Goal: Information Seeking & Learning: Learn about a topic

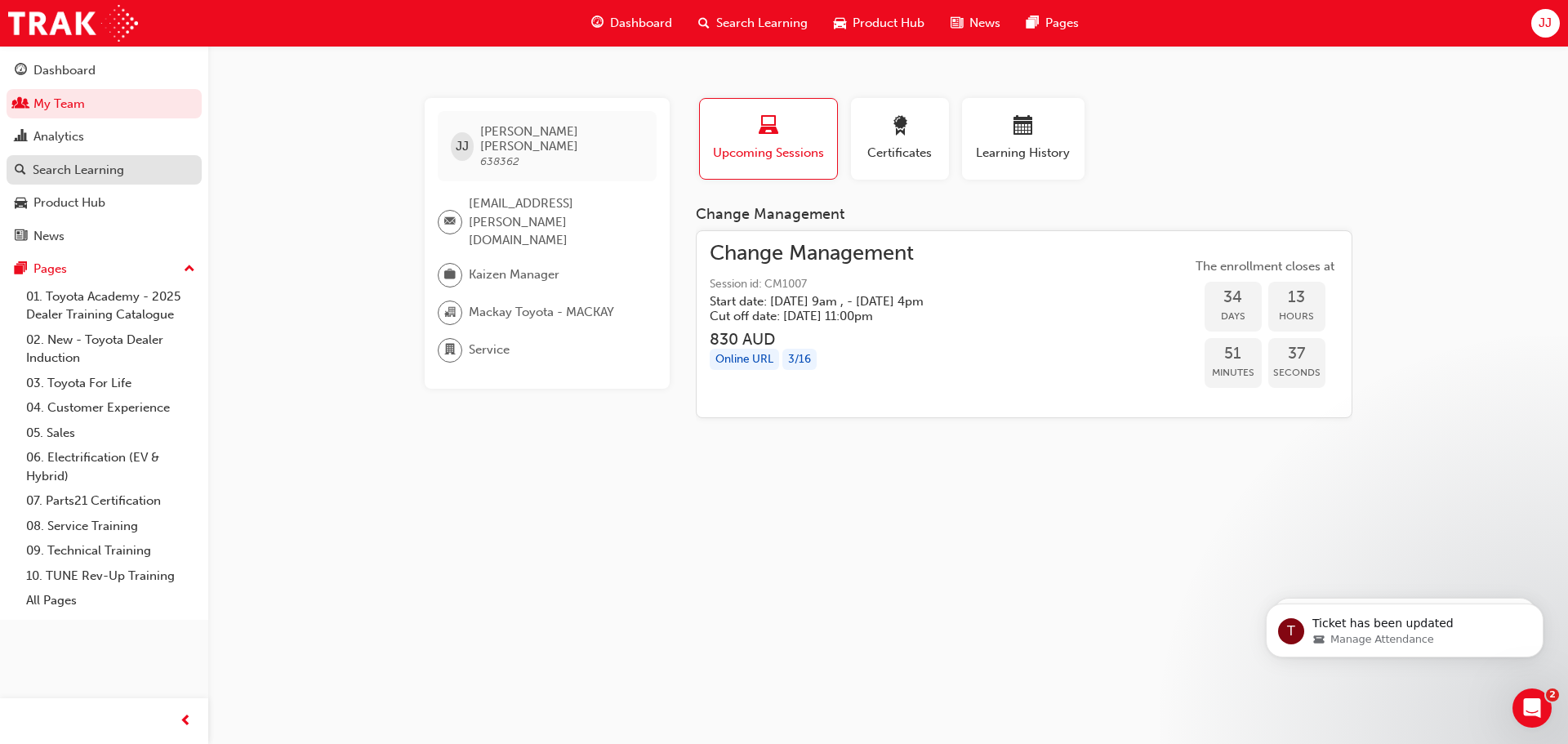
click at [111, 172] on div "Search Learning" at bounding box center [79, 170] width 91 height 19
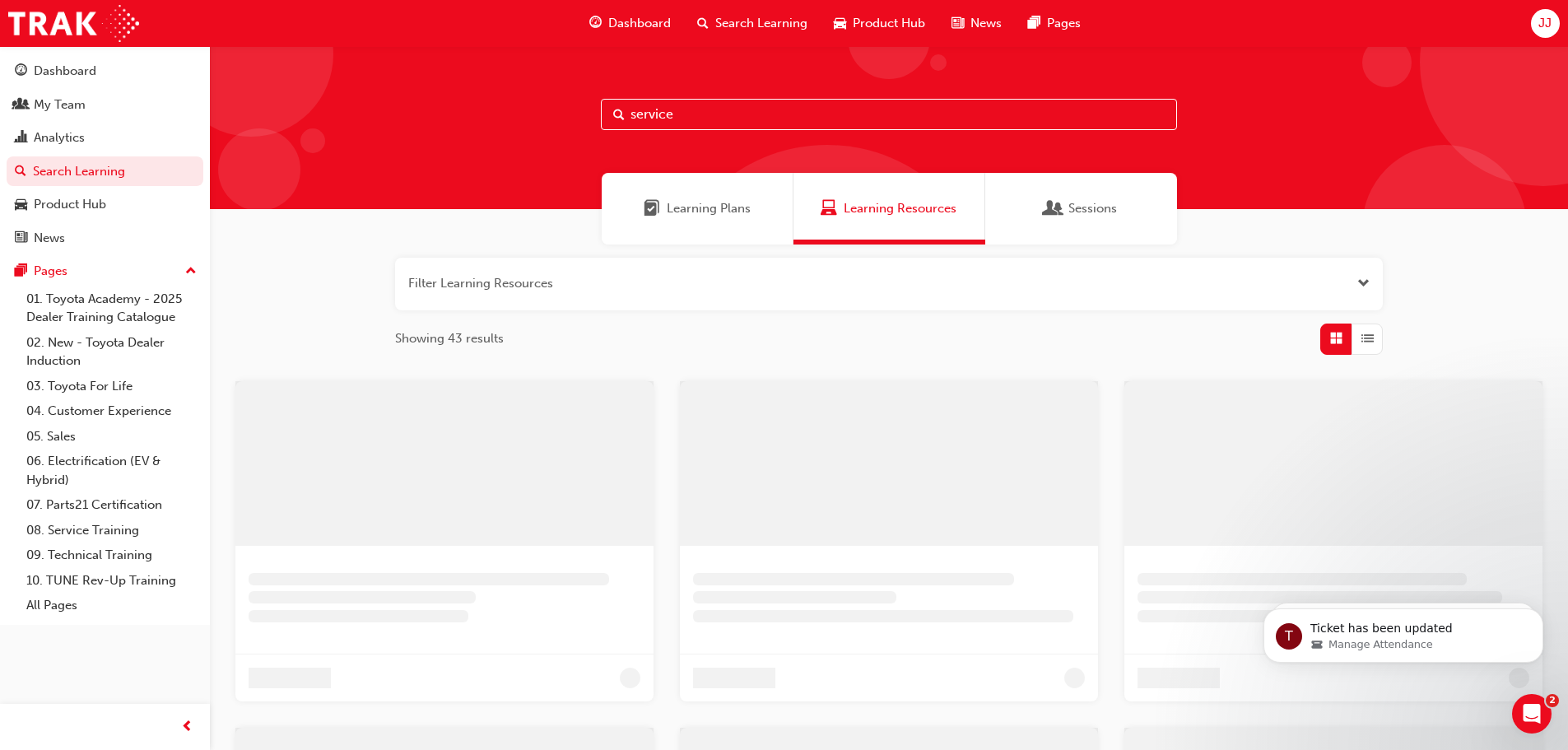
click at [683, 122] on input "service" at bounding box center [888, 114] width 576 height 31
type input "s"
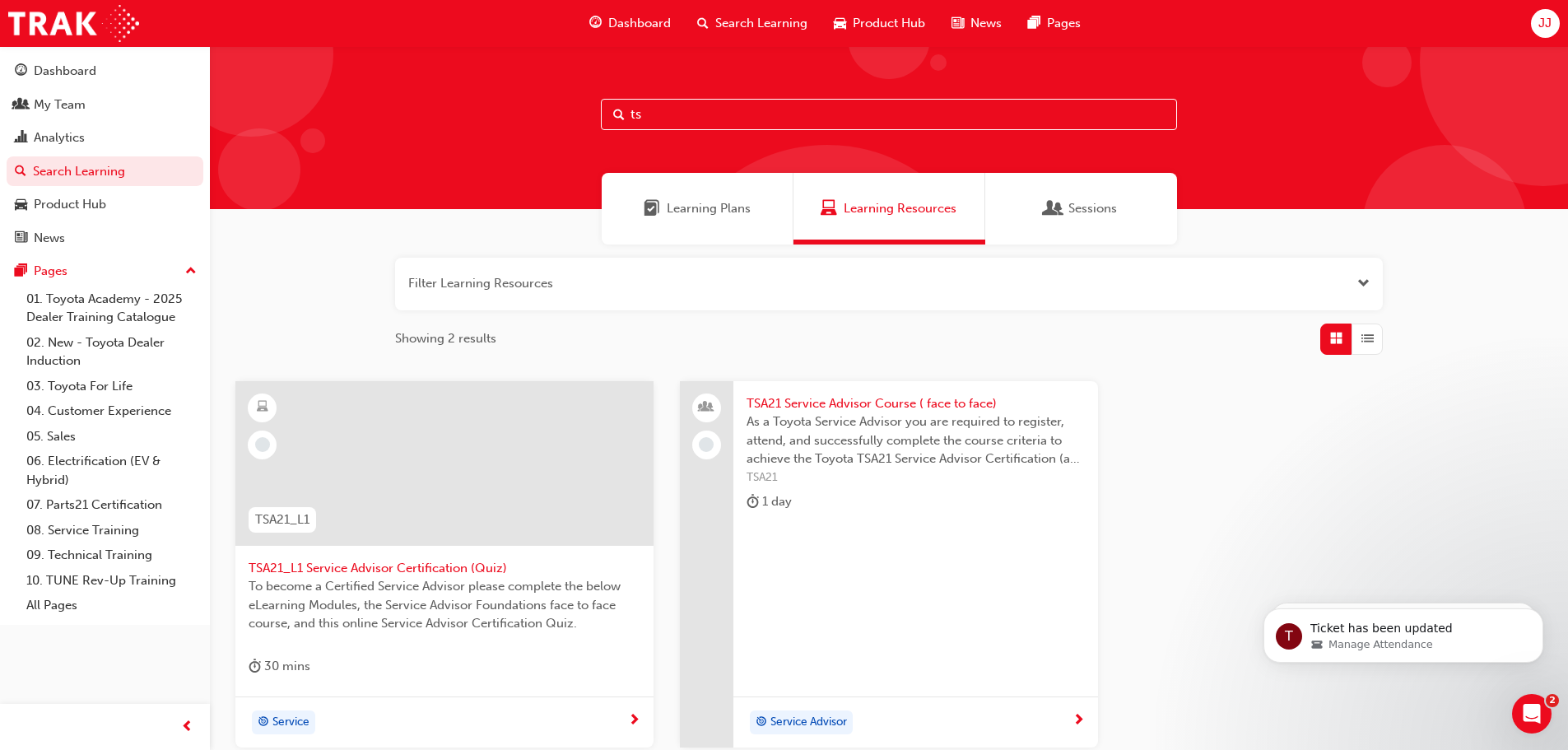
type input "t"
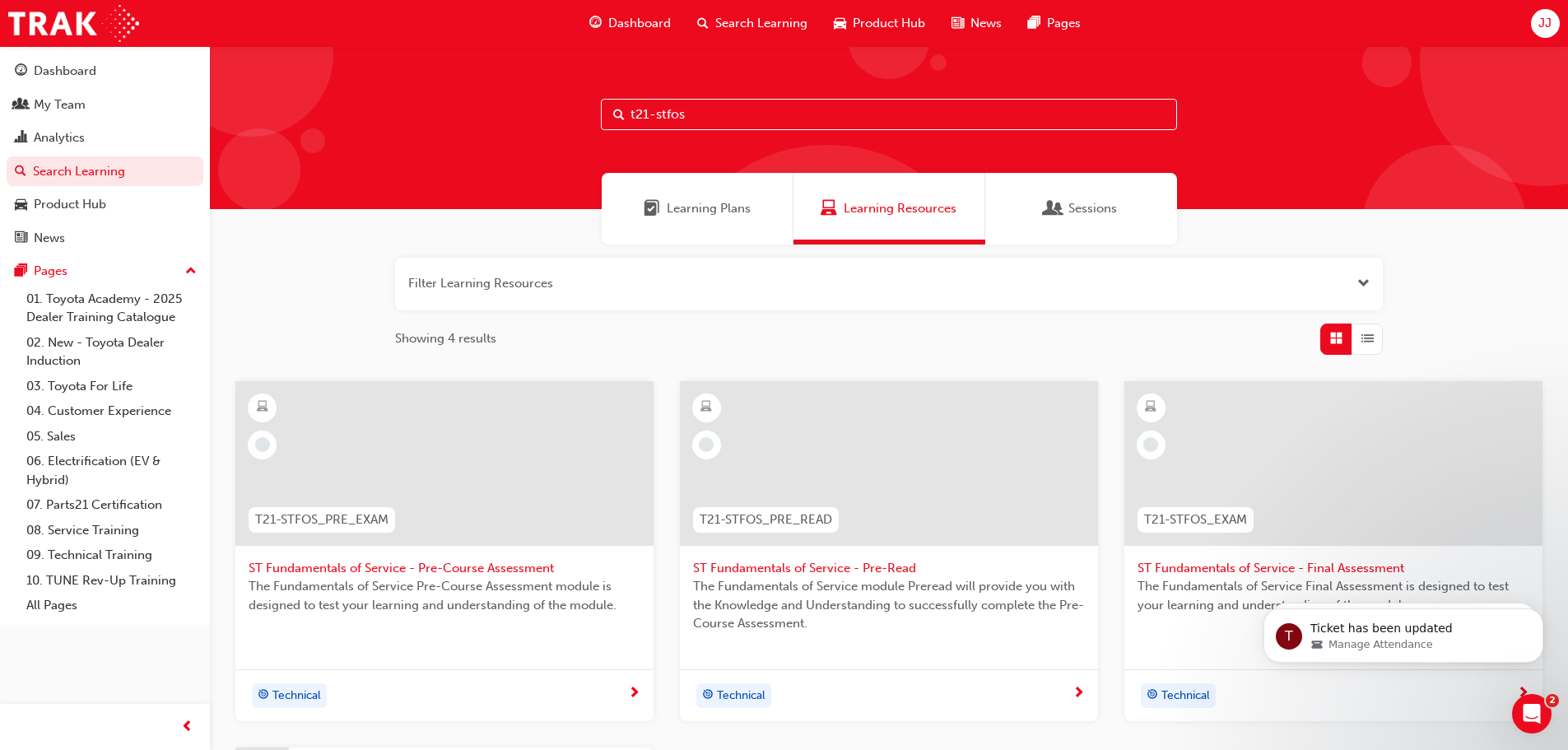
type input "t21-stfos"
click at [702, 212] on span "Learning Plans" at bounding box center [708, 208] width 84 height 19
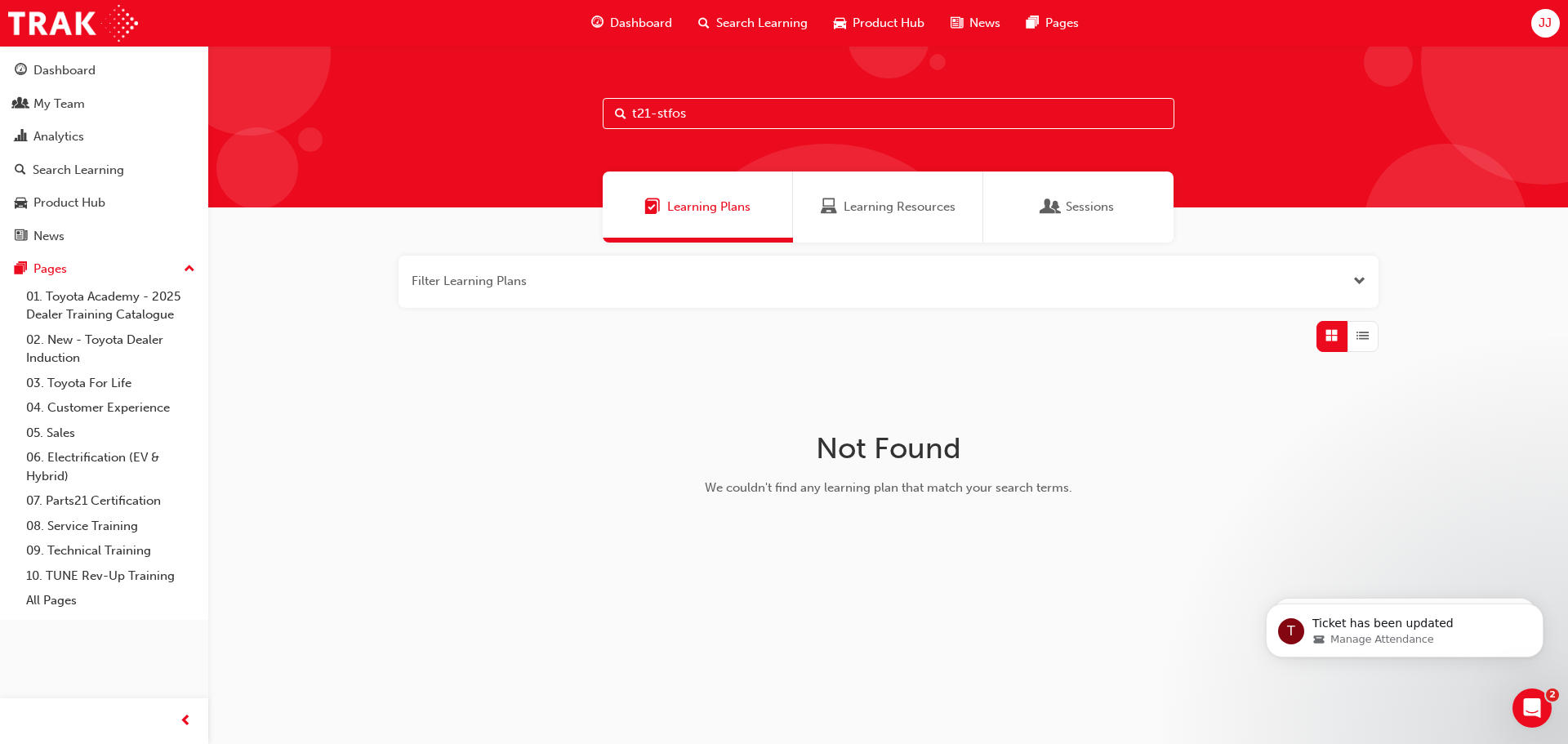
click at [873, 207] on span "Learning Resources" at bounding box center [900, 207] width 112 height 19
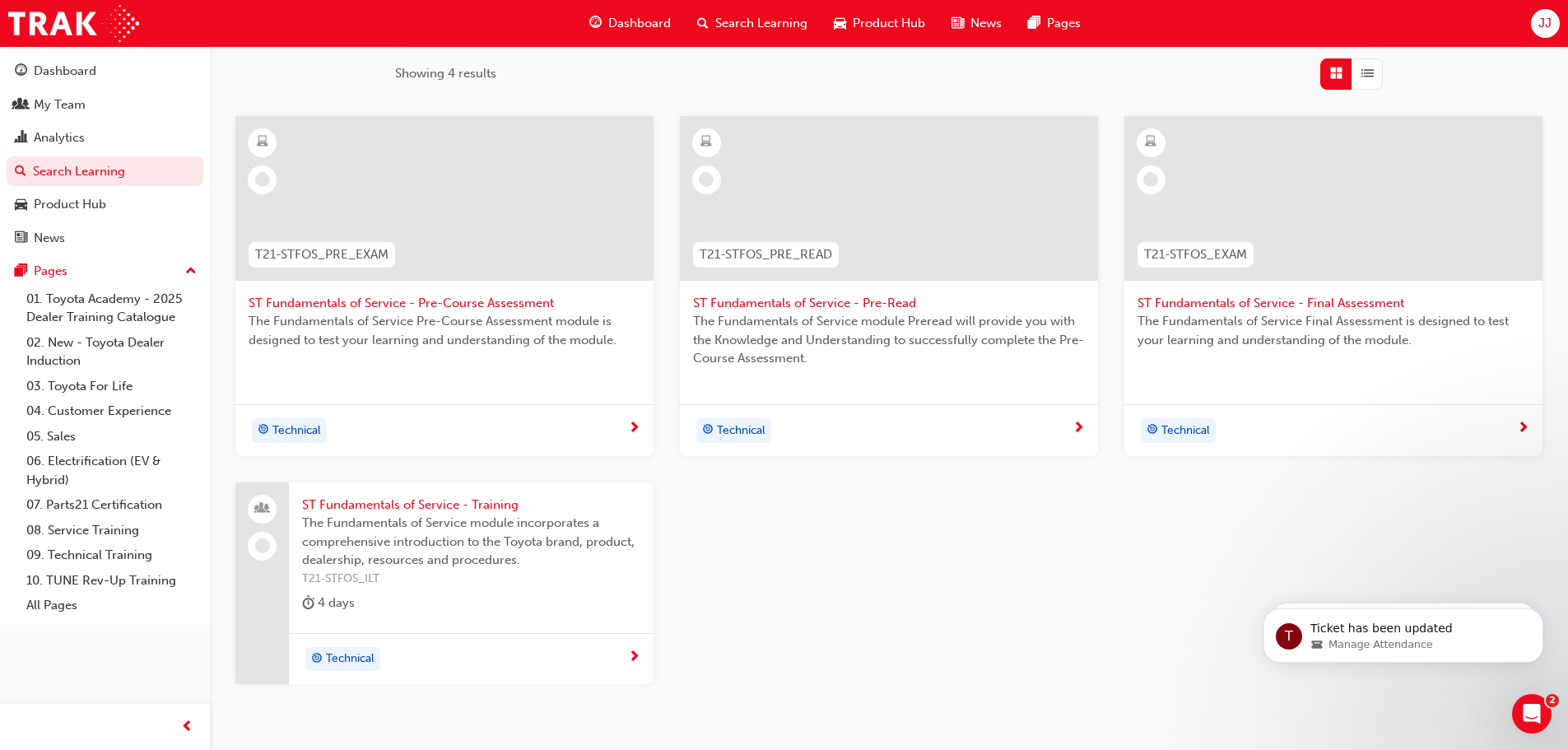
scroll to position [329, 0]
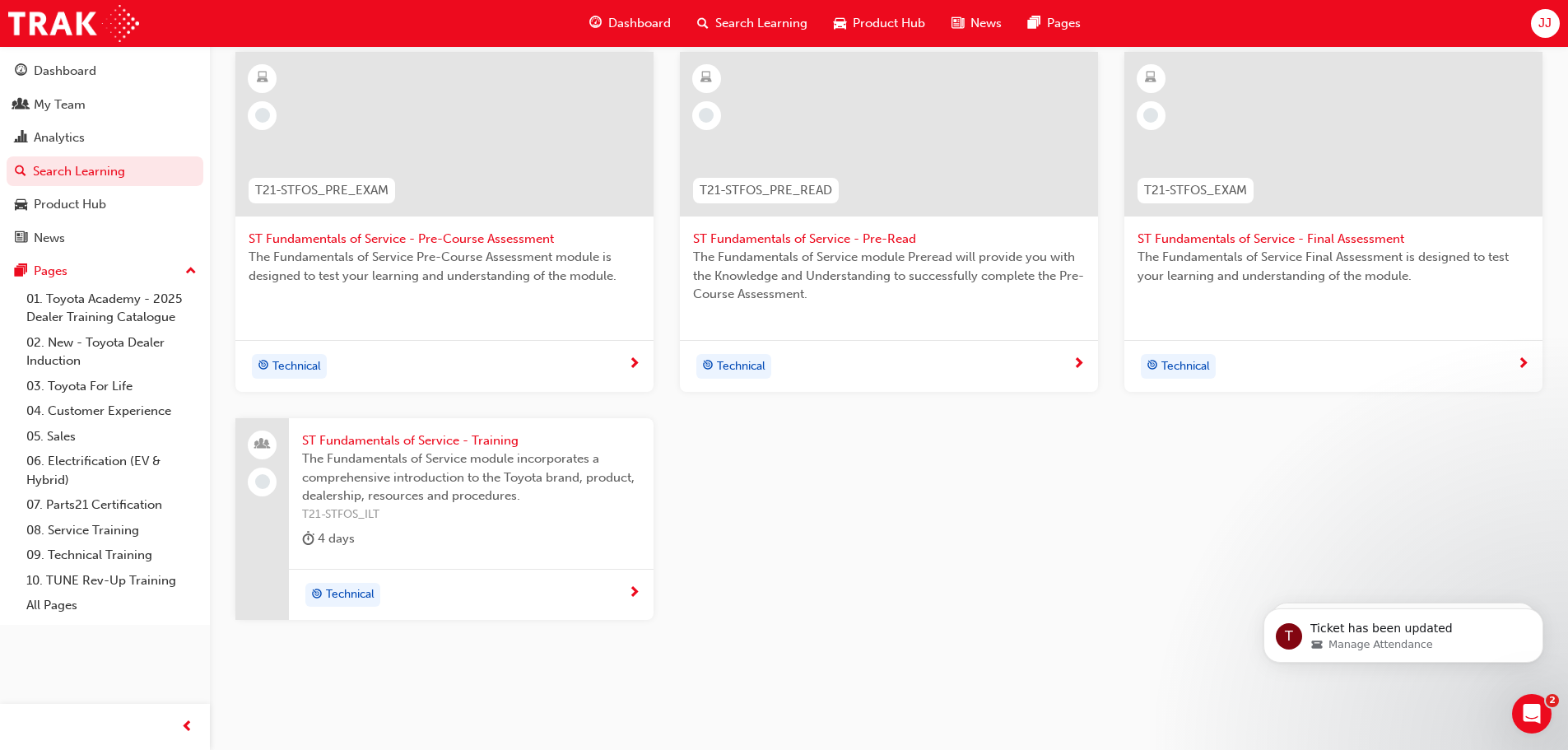
click at [357, 252] on span "The Fundamentals of Service Pre-Course Assessment module is designed to test yo…" at bounding box center [444, 266] width 392 height 37
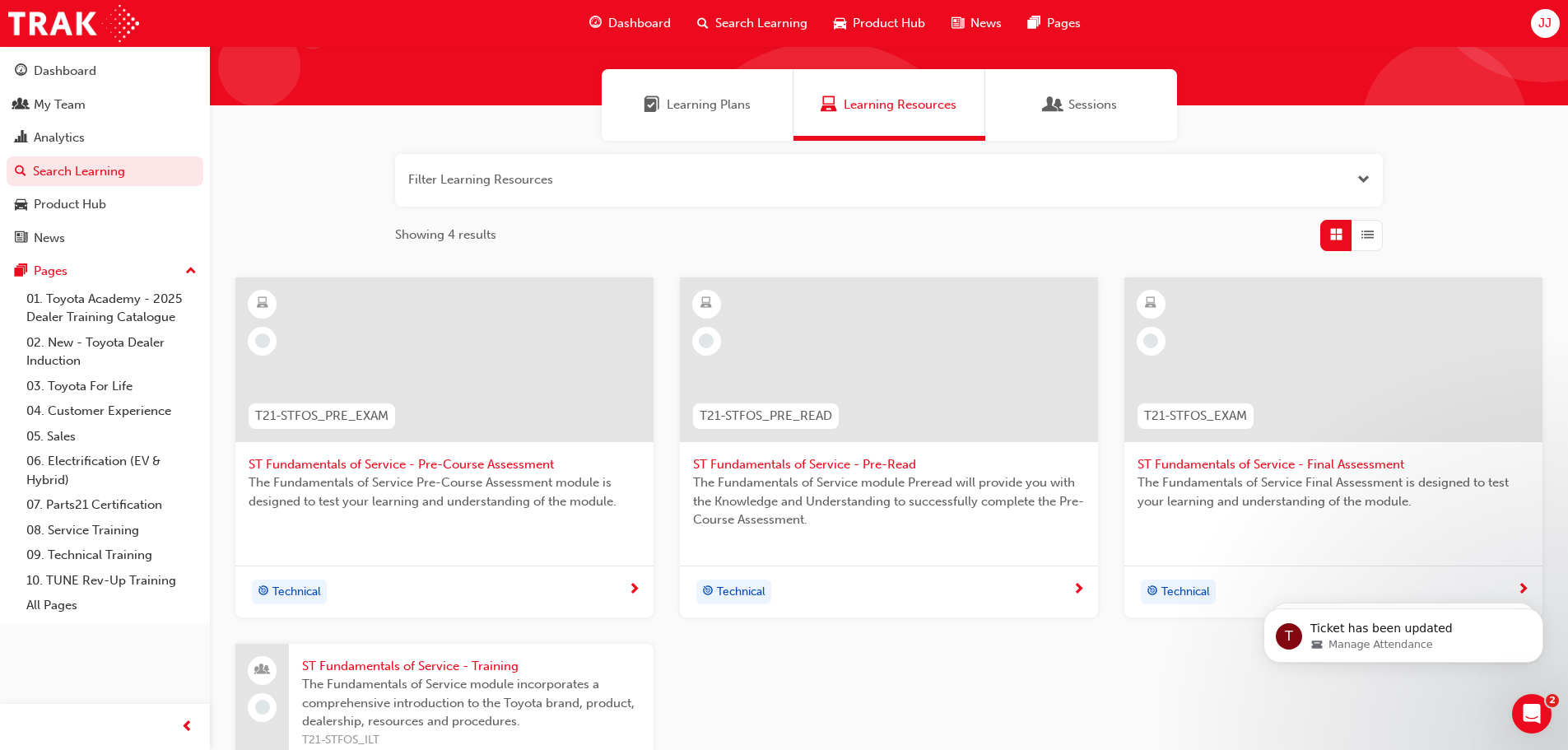
scroll to position [82, 0]
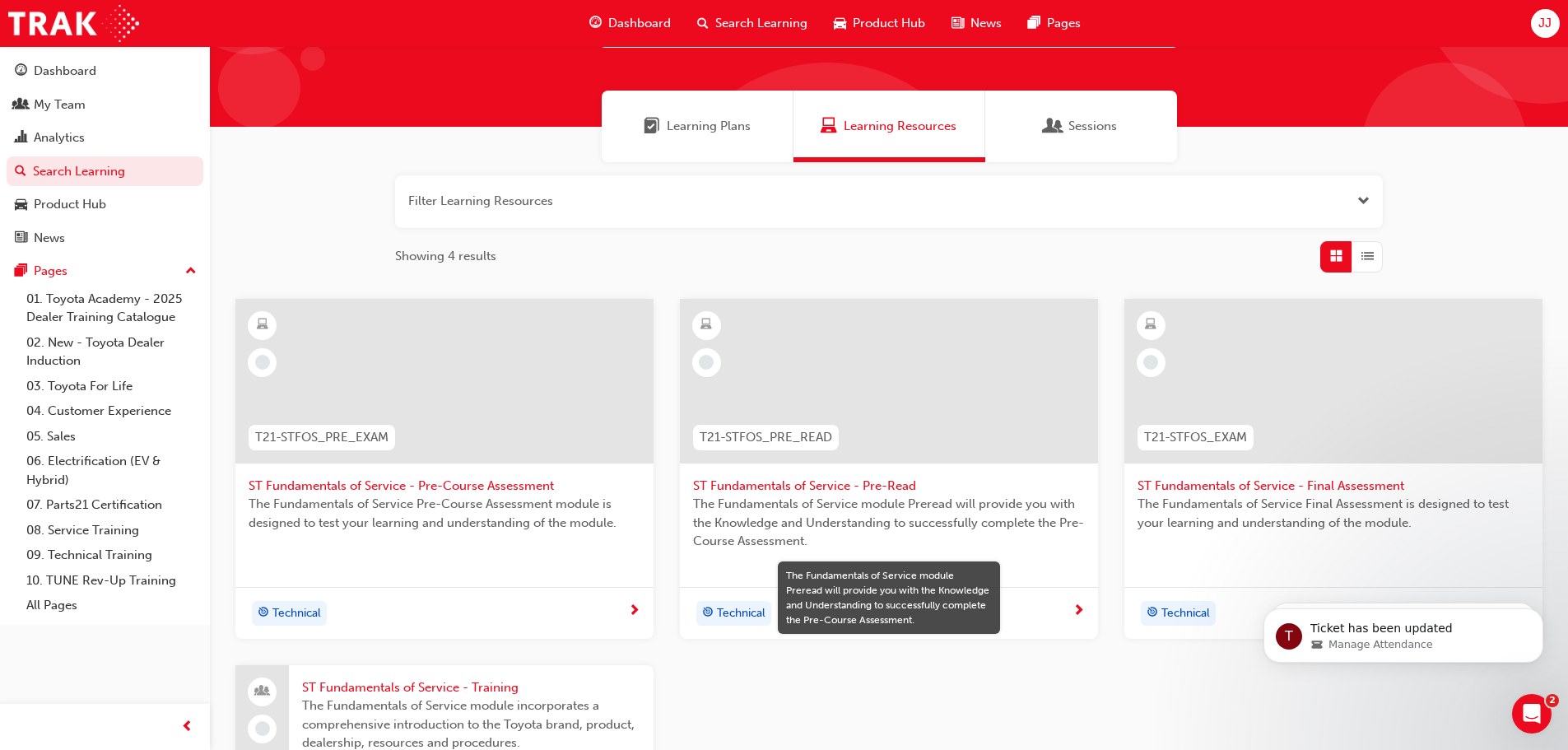
click at [976, 501] on span "The Fundamentals of Service module Preread will provide you with the Knowledge …" at bounding box center [888, 522] width 392 height 56
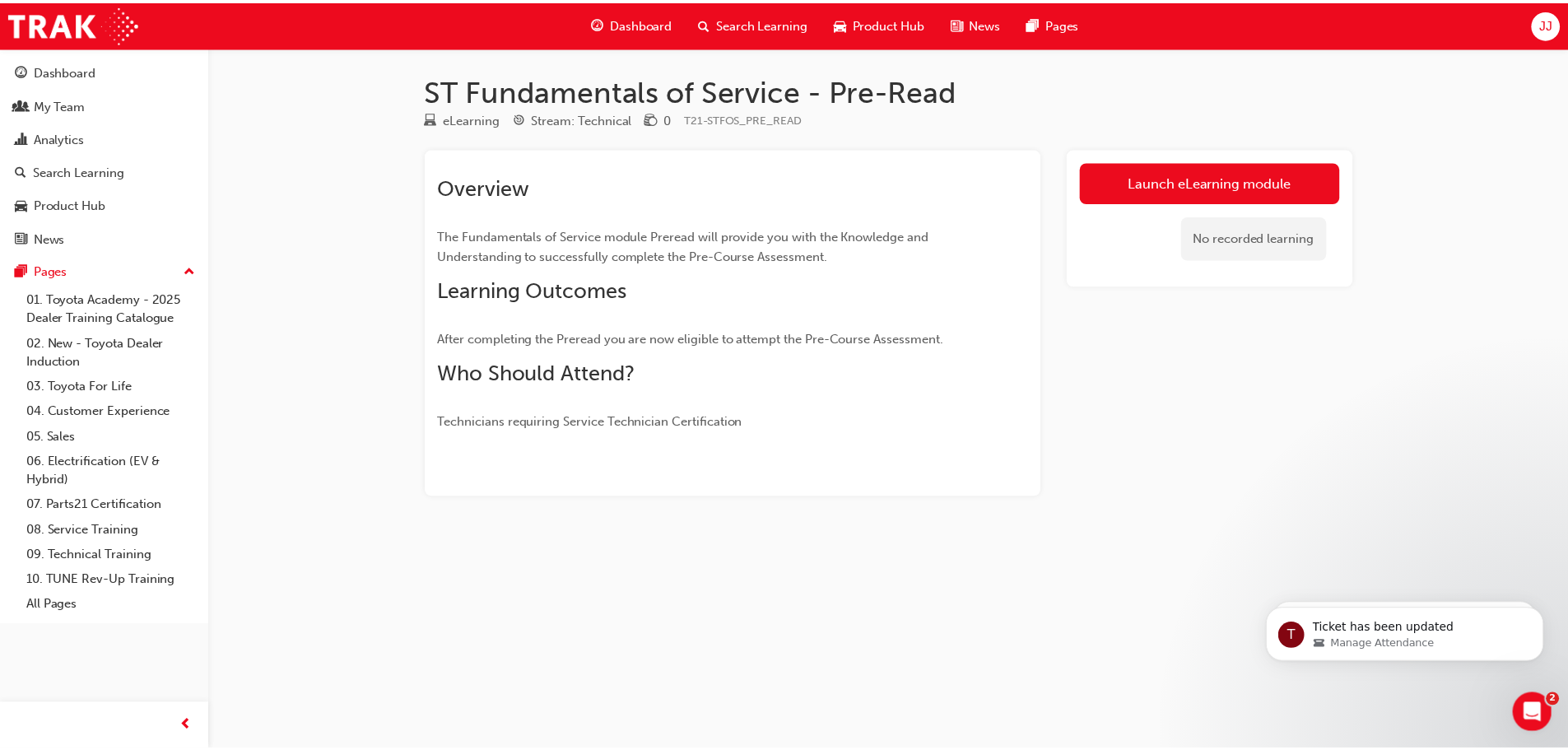
scroll to position [82, 0]
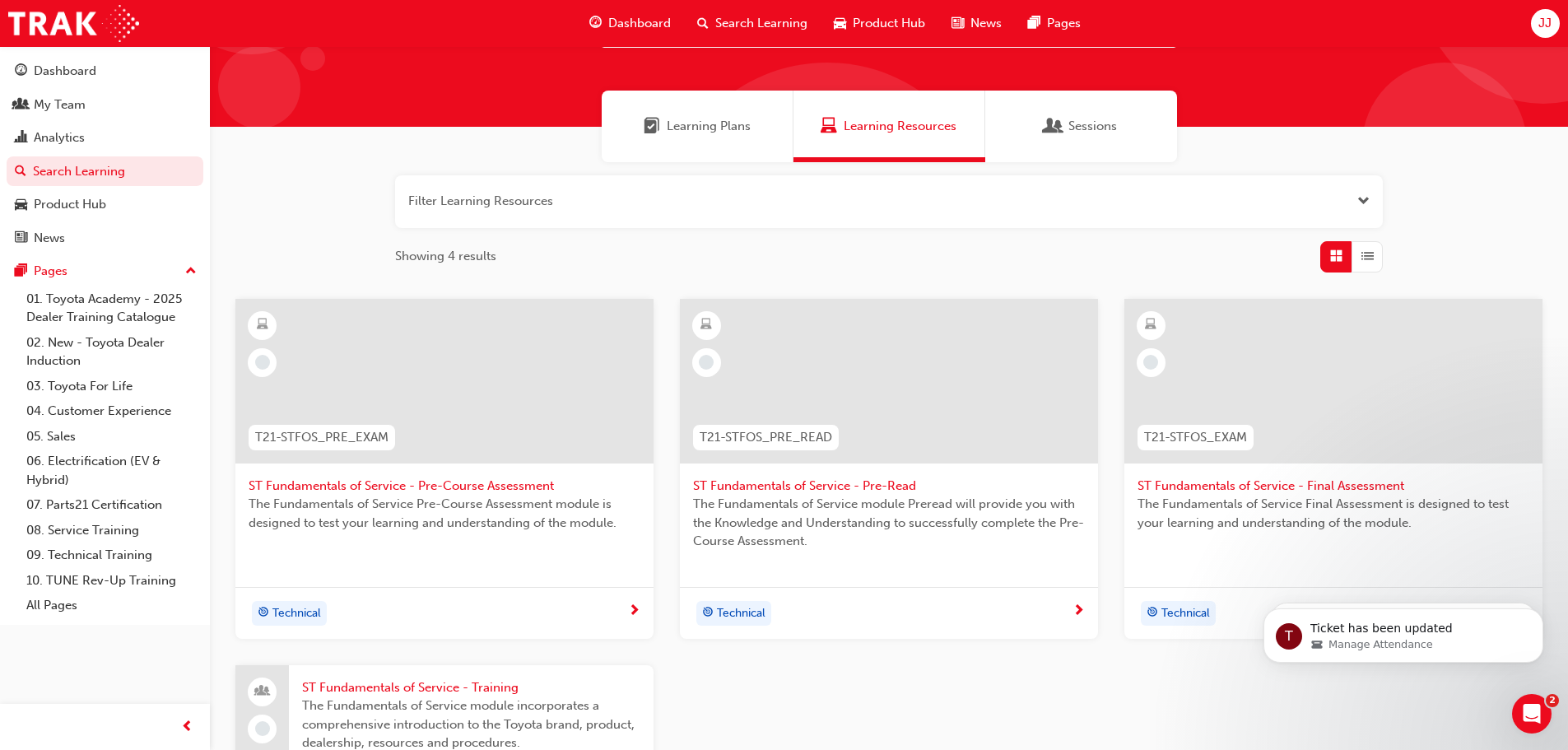
click at [673, 133] on span "Learning Plans" at bounding box center [708, 126] width 84 height 19
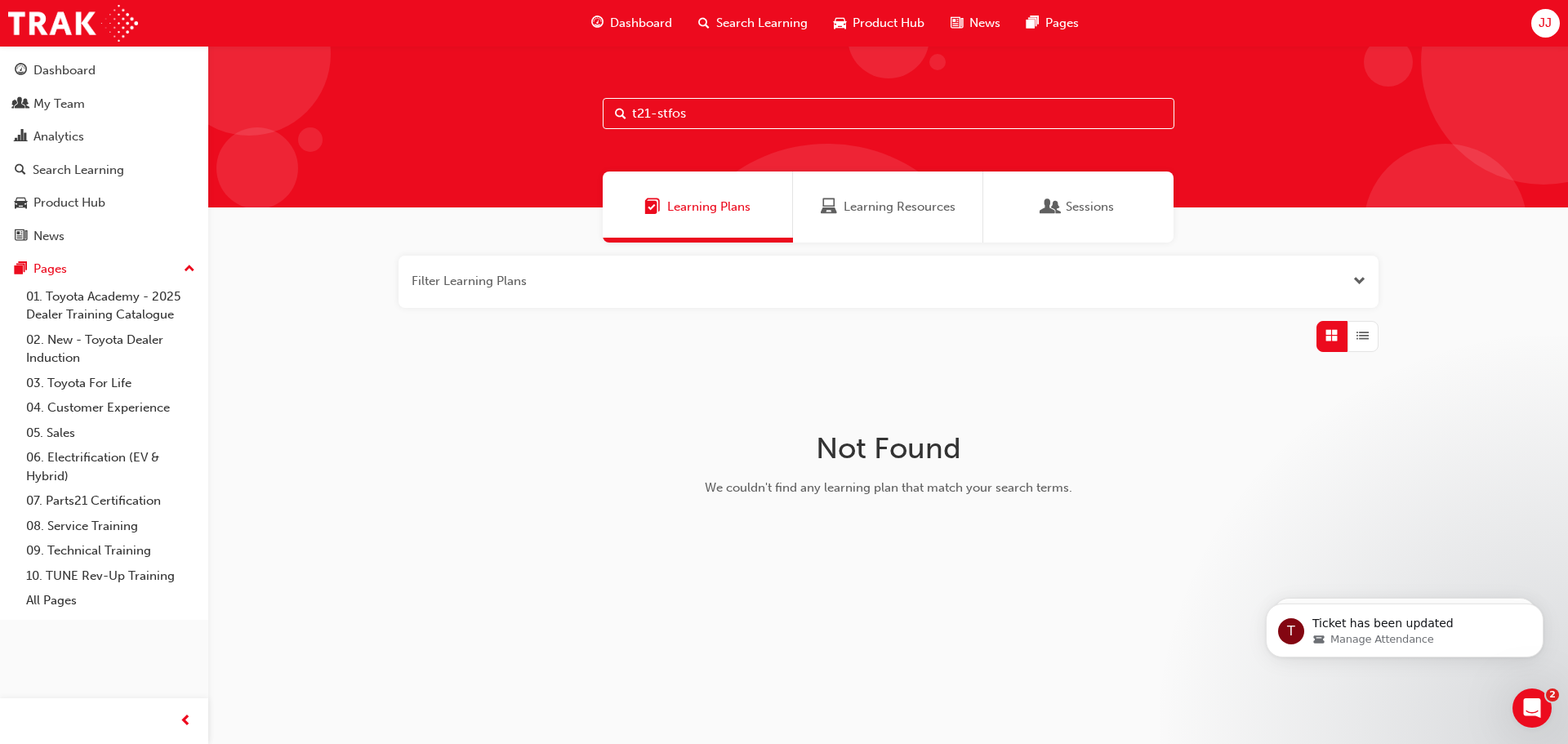
drag, startPoint x: 691, startPoint y: 118, endPoint x: 440, endPoint y: 106, distance: 251.3
click at [440, 106] on div "t21-stfos" at bounding box center [888, 126] width 1360 height 162
type input "service"
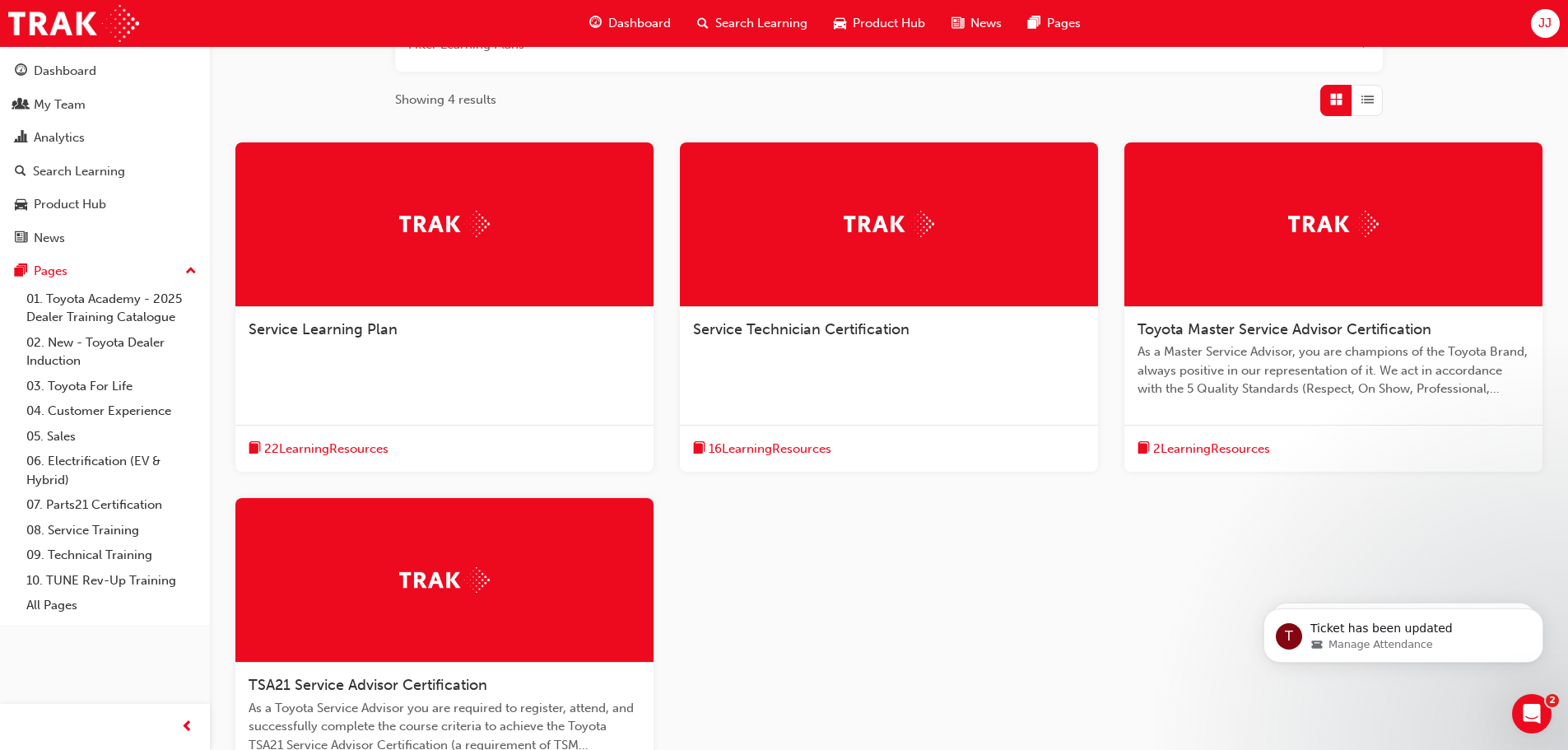
scroll to position [247, 0]
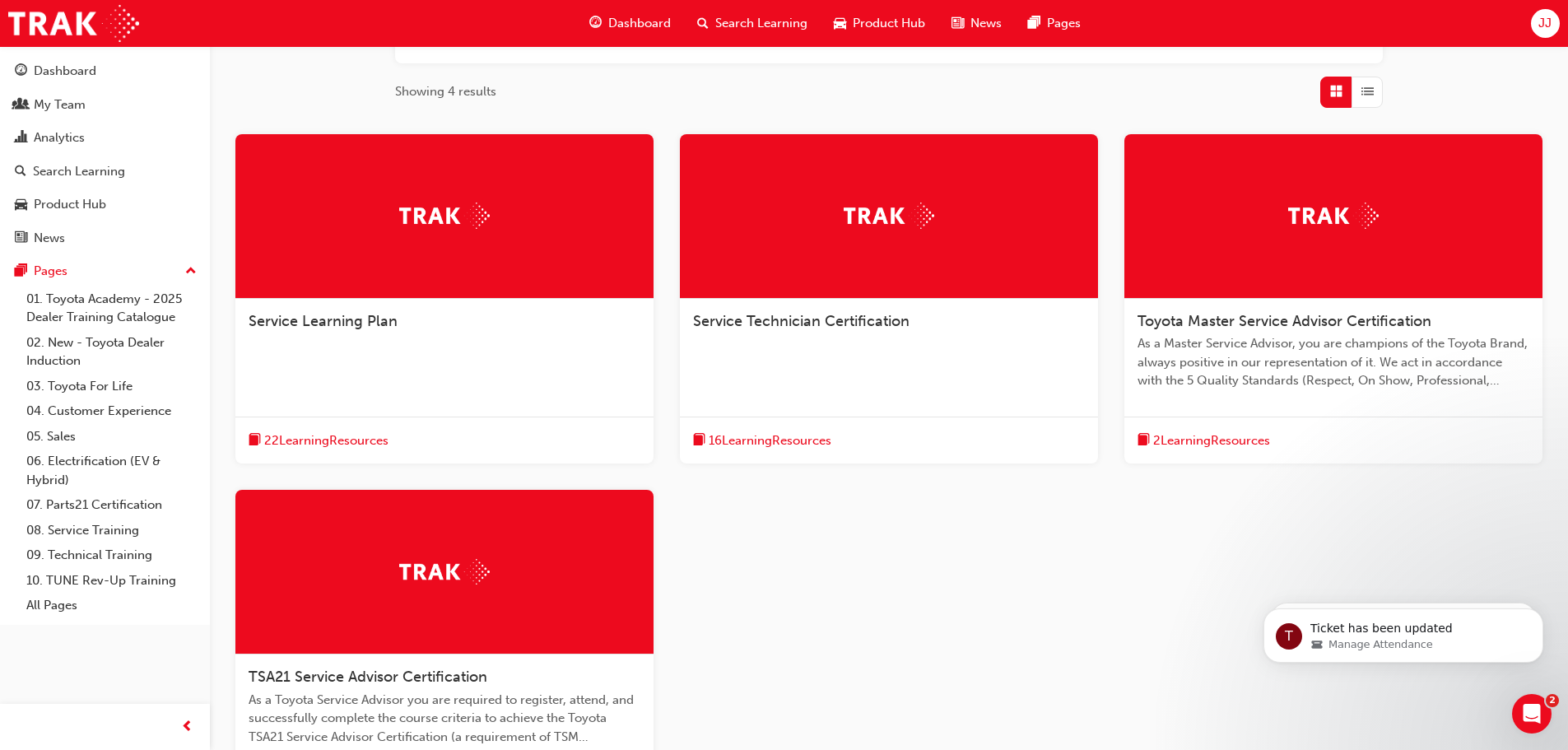
click at [792, 315] on span "Service Technician Certification" at bounding box center [801, 322] width 216 height 18
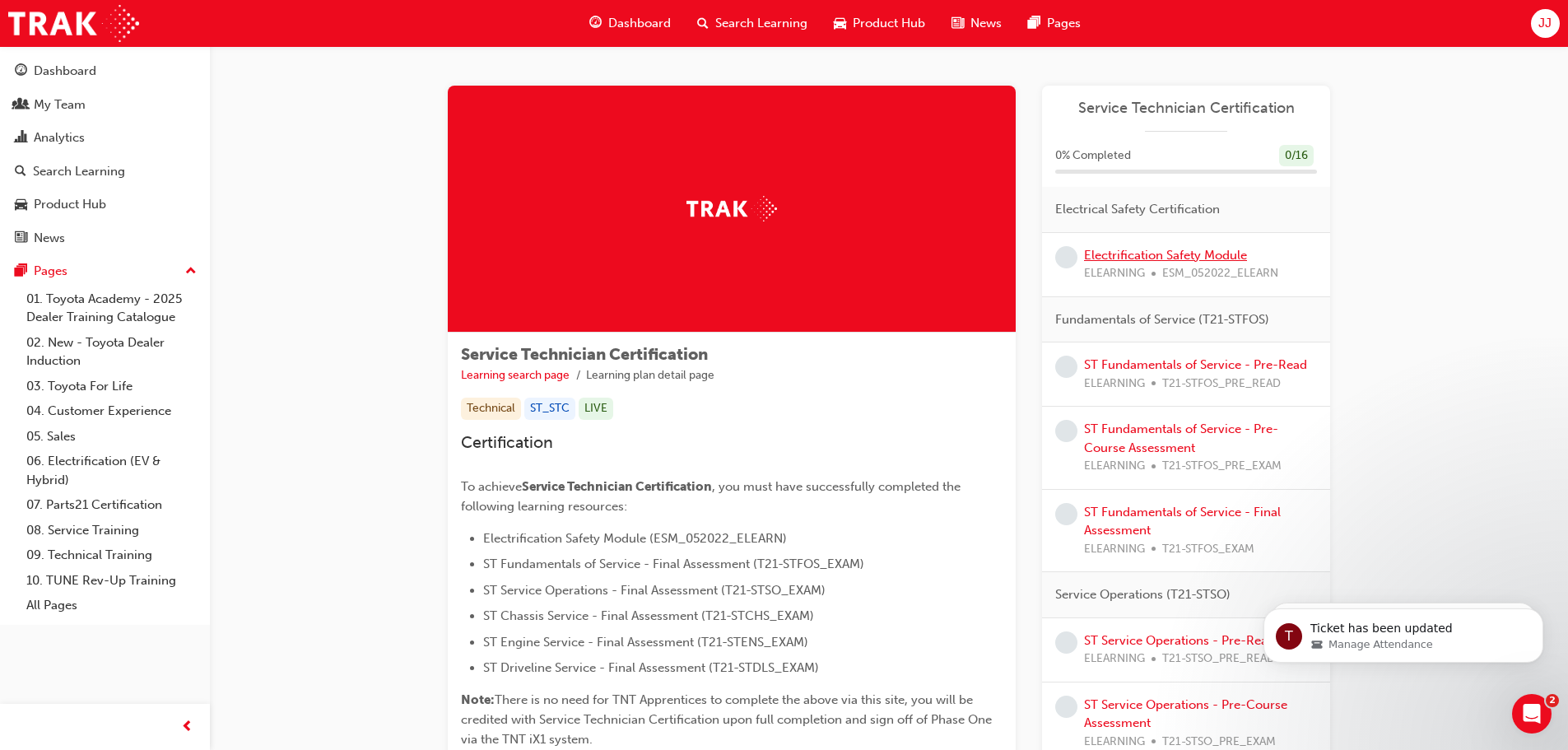
click at [1145, 251] on link "Electrification Safety Module" at bounding box center [1164, 255] width 163 height 15
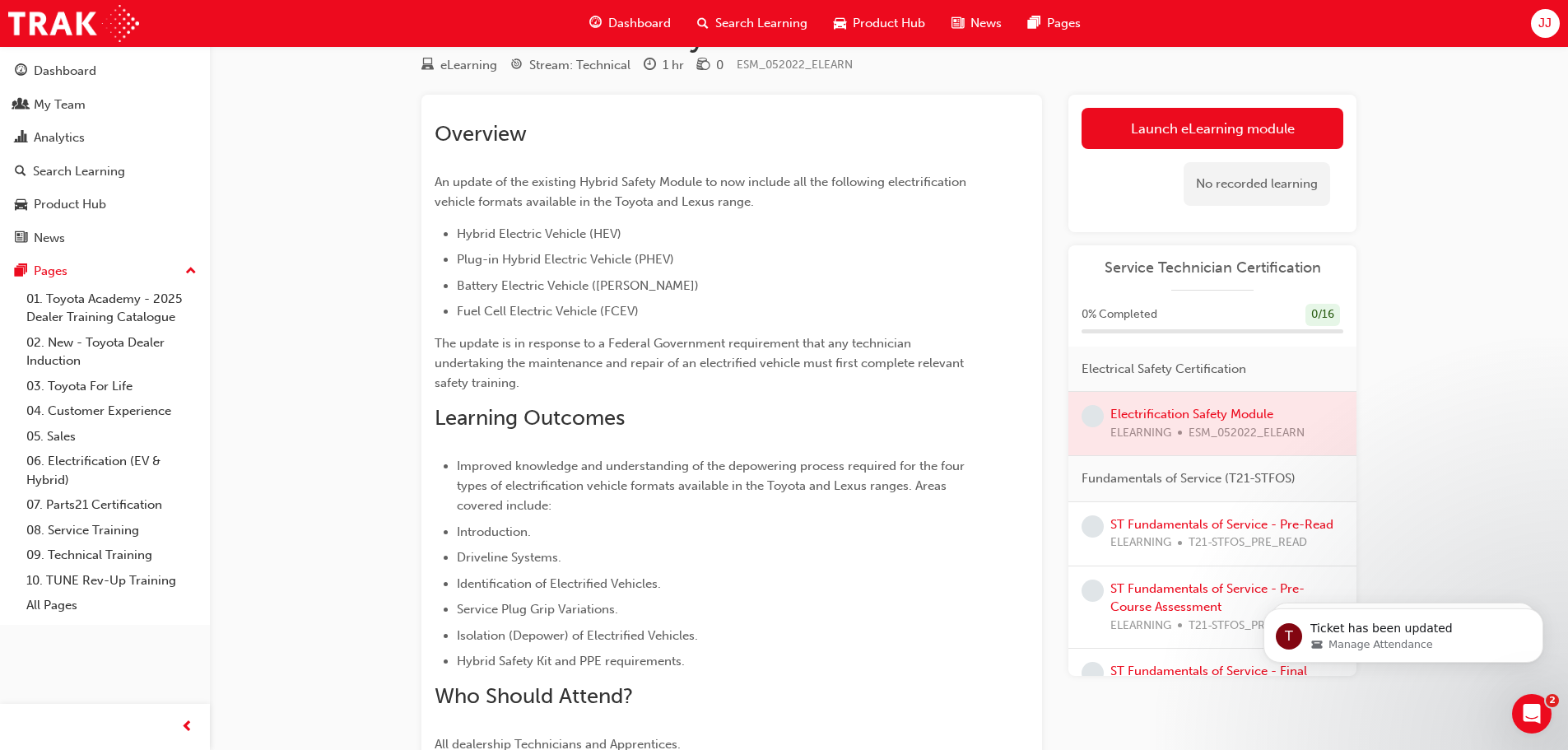
scroll to position [82, 0]
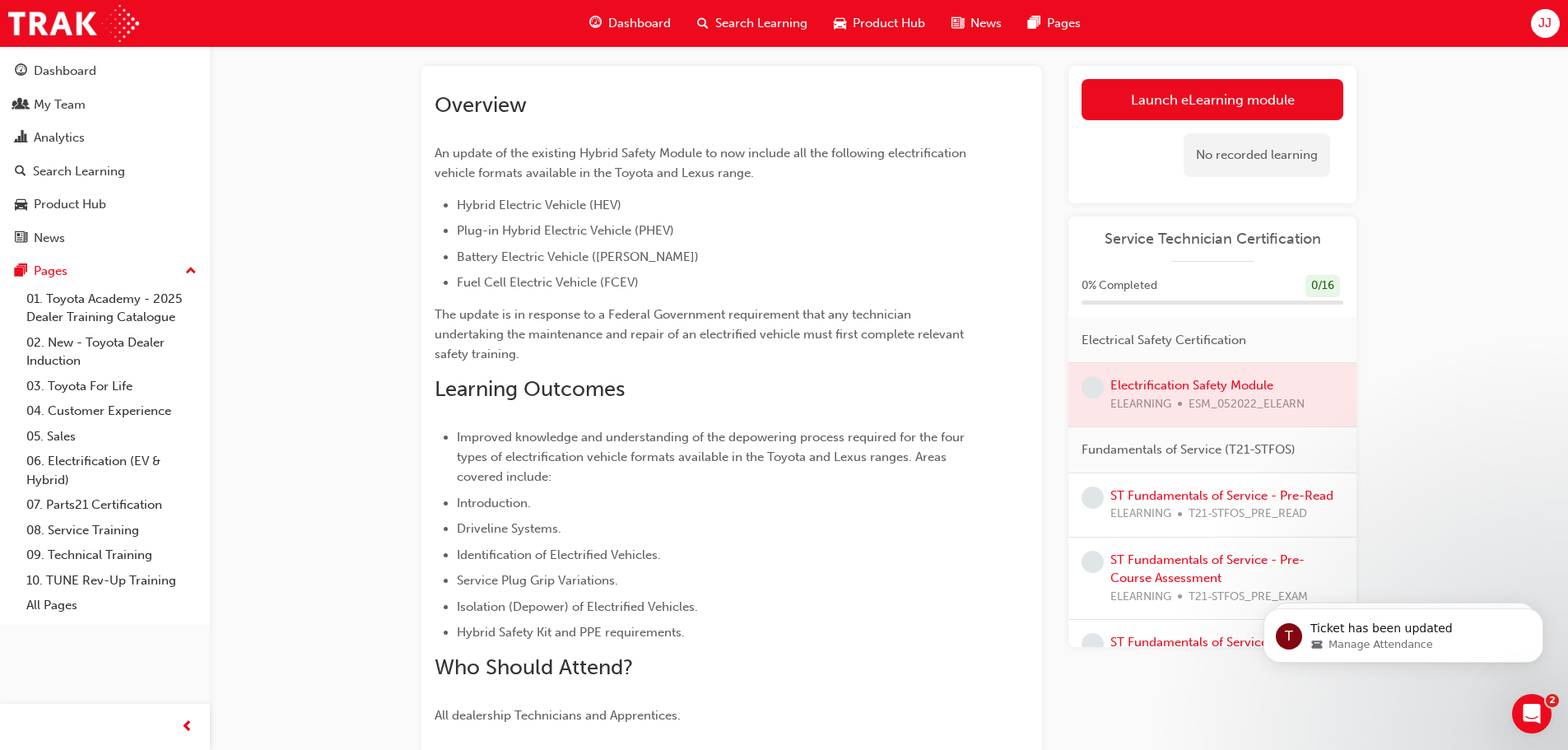
click at [1183, 382] on div at bounding box center [1211, 394] width 288 height 64
click at [1178, 382] on div at bounding box center [1211, 394] width 288 height 64
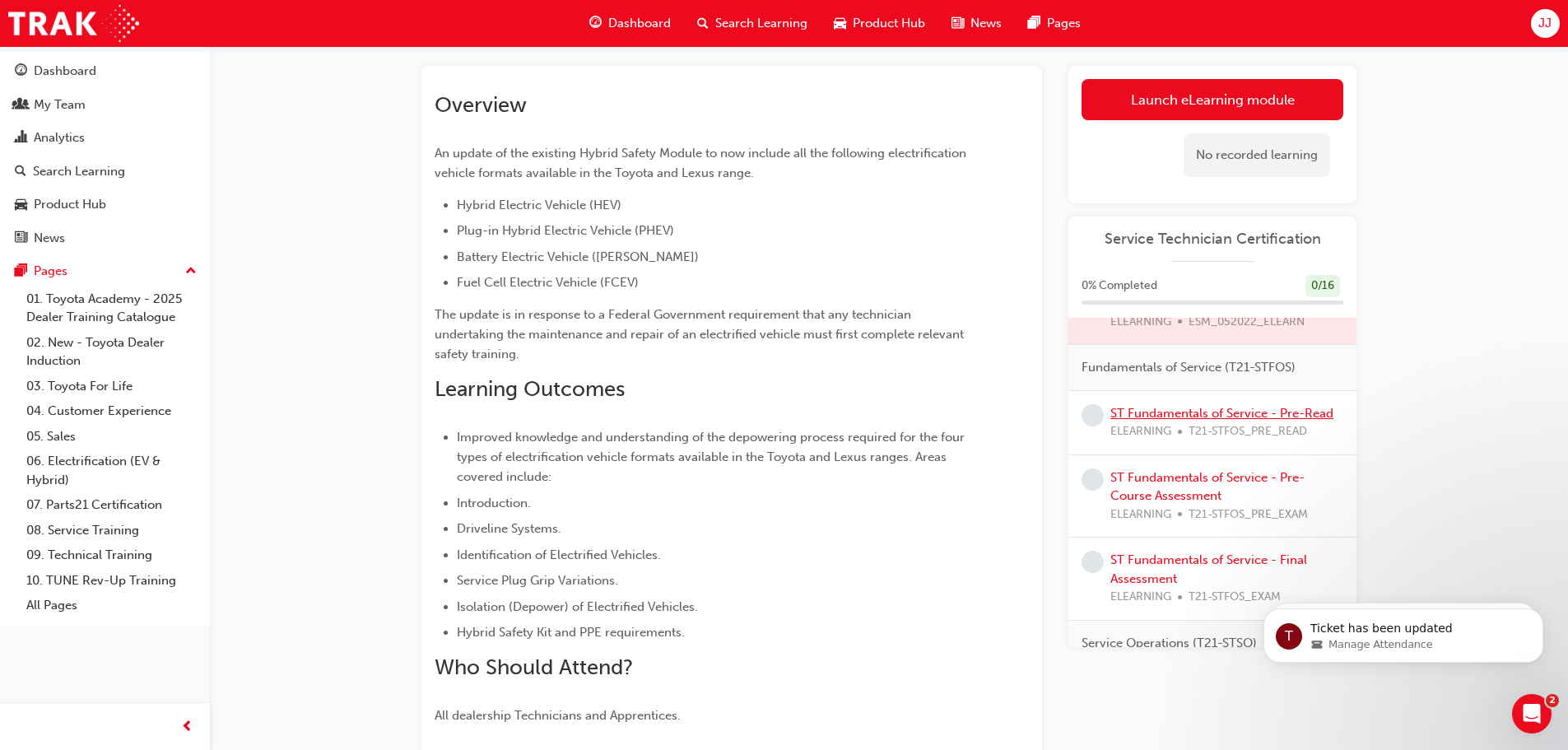
click at [1172, 414] on link "ST Fundamentals of Service - Pre-Read" at bounding box center [1222, 413] width 223 height 15
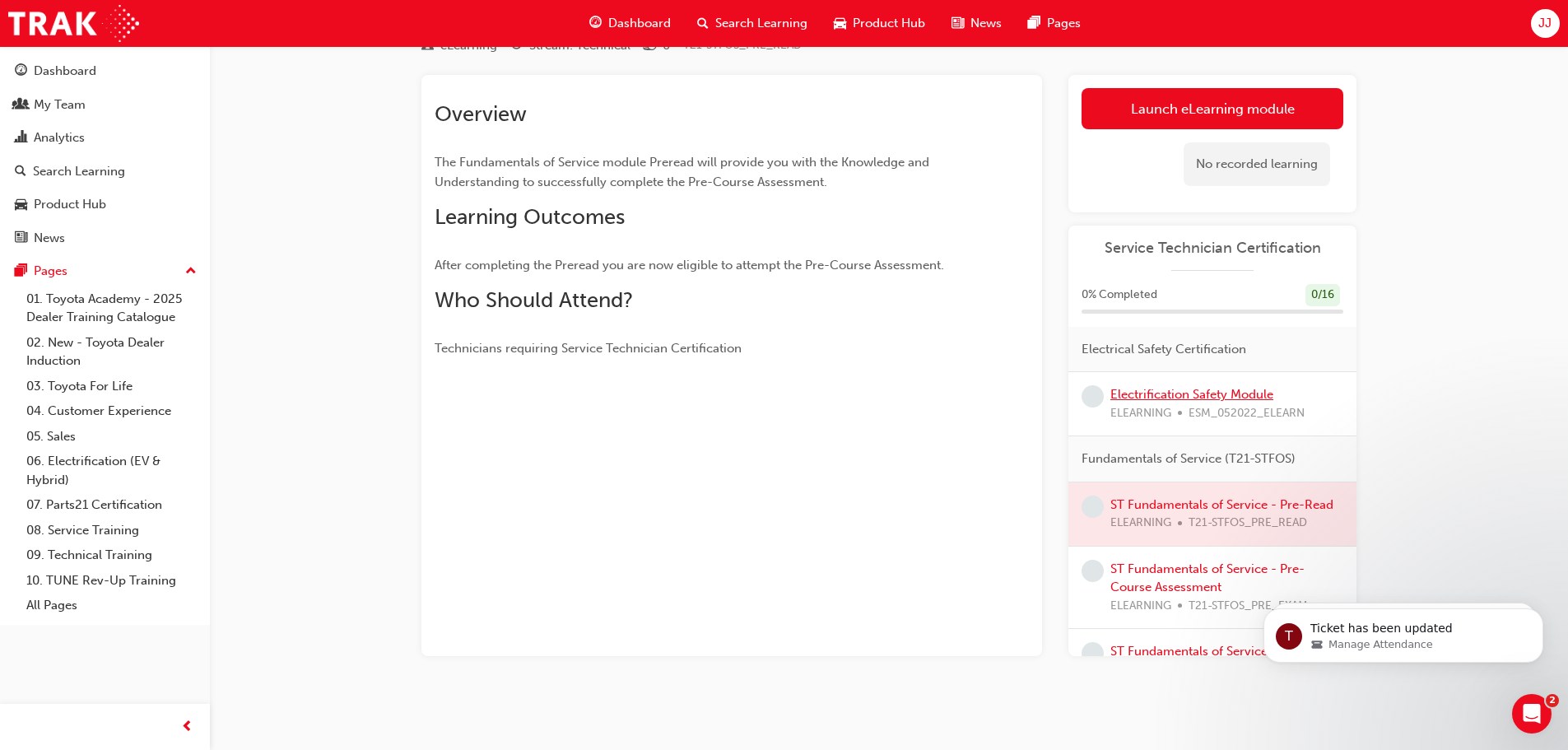
click at [1178, 393] on link "Electrification Safety Module" at bounding box center [1191, 394] width 163 height 15
